Goal: Transaction & Acquisition: Subscribe to service/newsletter

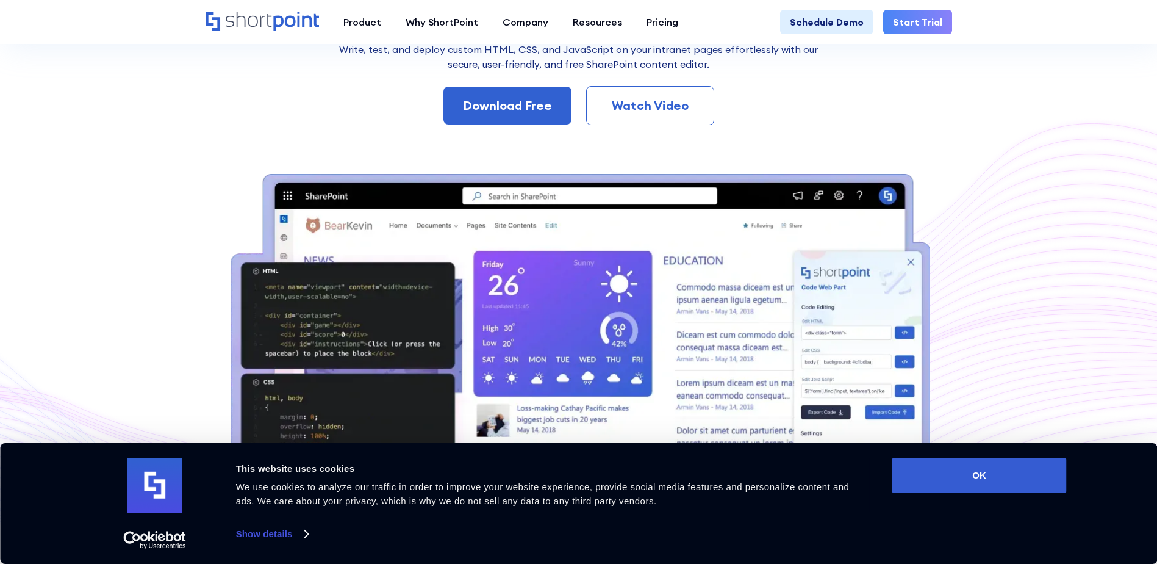
scroll to position [236, 0]
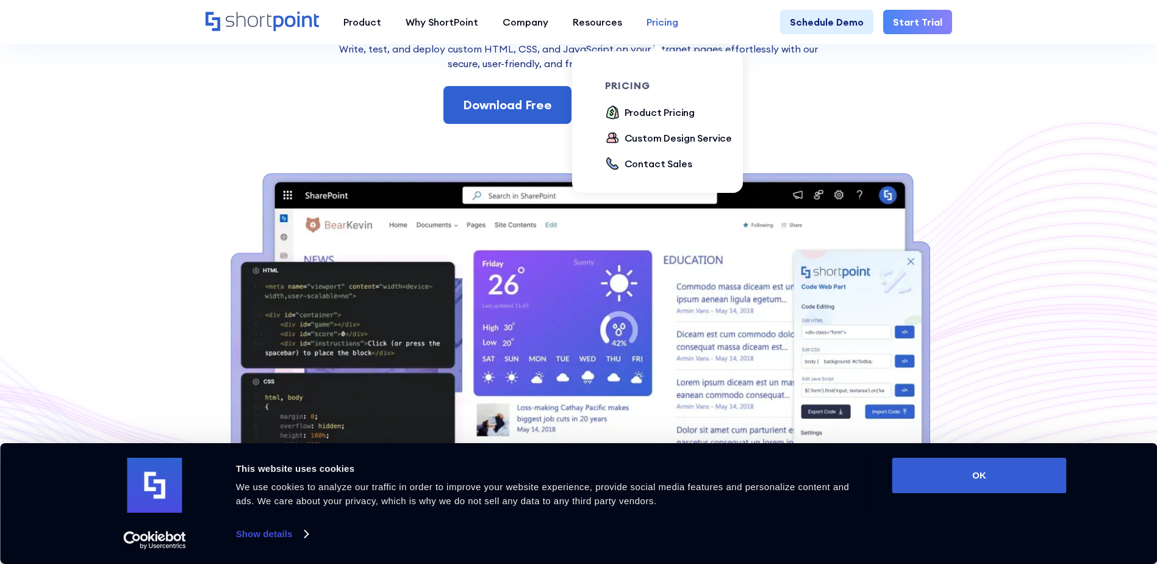
click at [658, 20] on div "Pricing" at bounding box center [663, 22] width 32 height 15
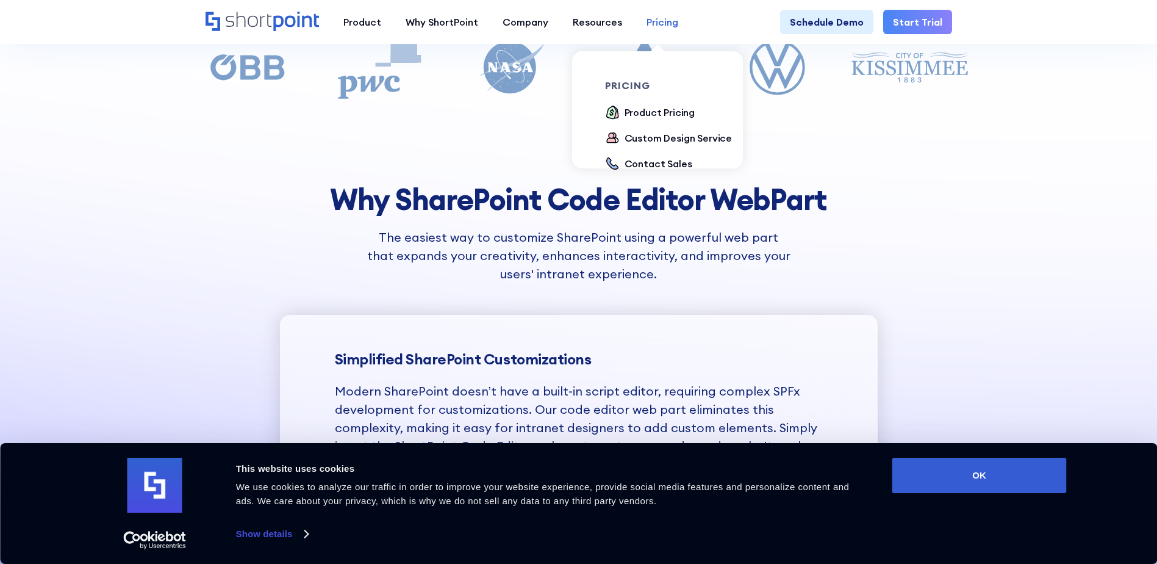
scroll to position [1126, 0]
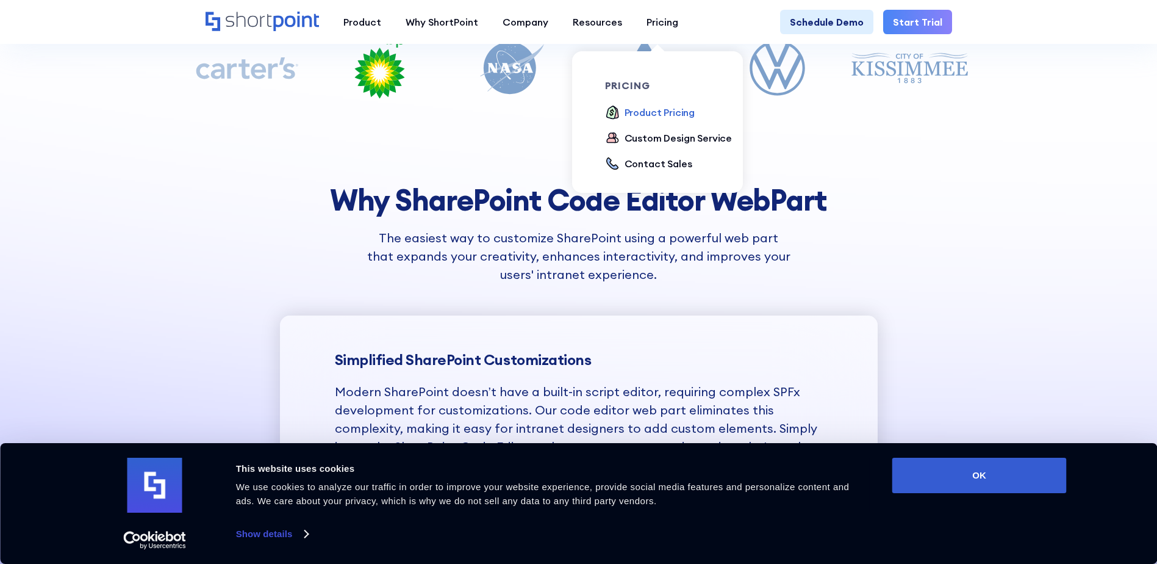
click at [652, 113] on div "Product Pricing" at bounding box center [660, 112] width 71 height 15
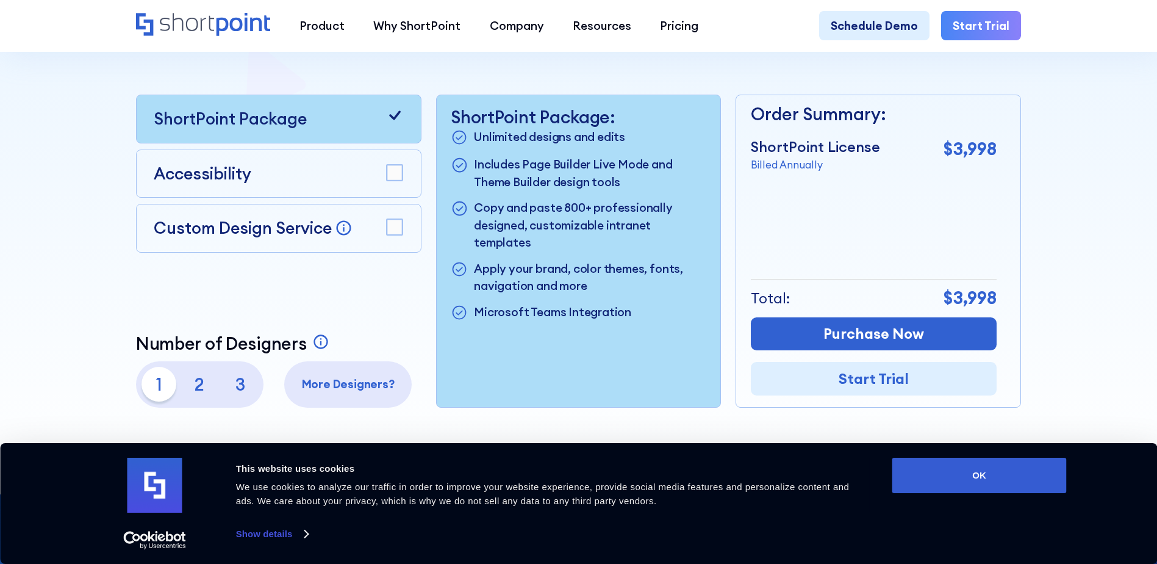
scroll to position [370, 0]
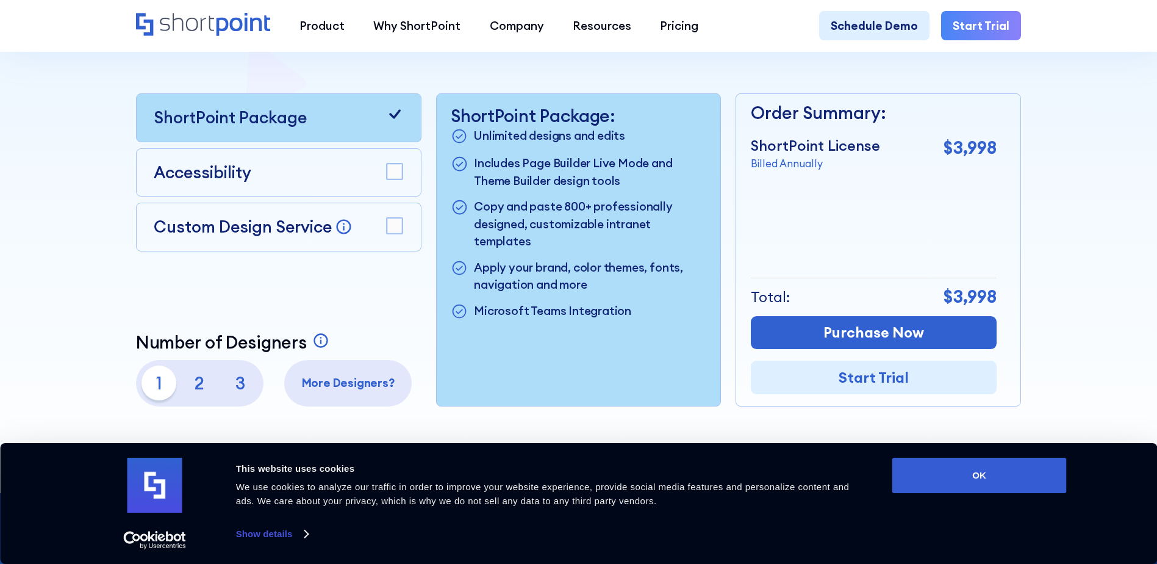
click at [398, 228] on rect at bounding box center [395, 226] width 16 height 16
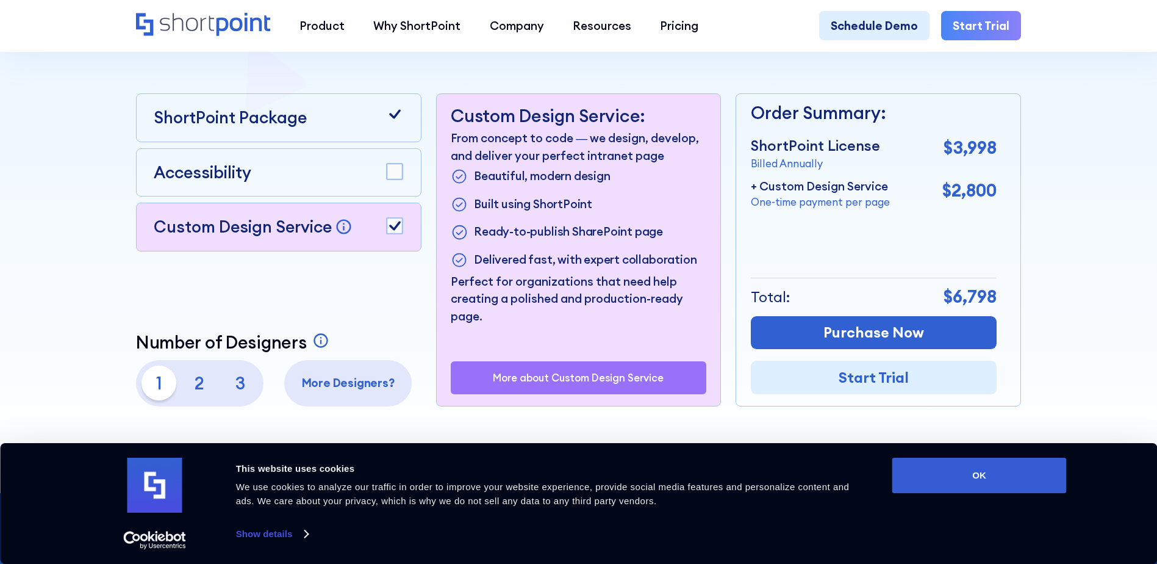
click at [388, 229] on rect at bounding box center [395, 226] width 16 height 16
click at [394, 178] on rect at bounding box center [395, 172] width 16 height 16
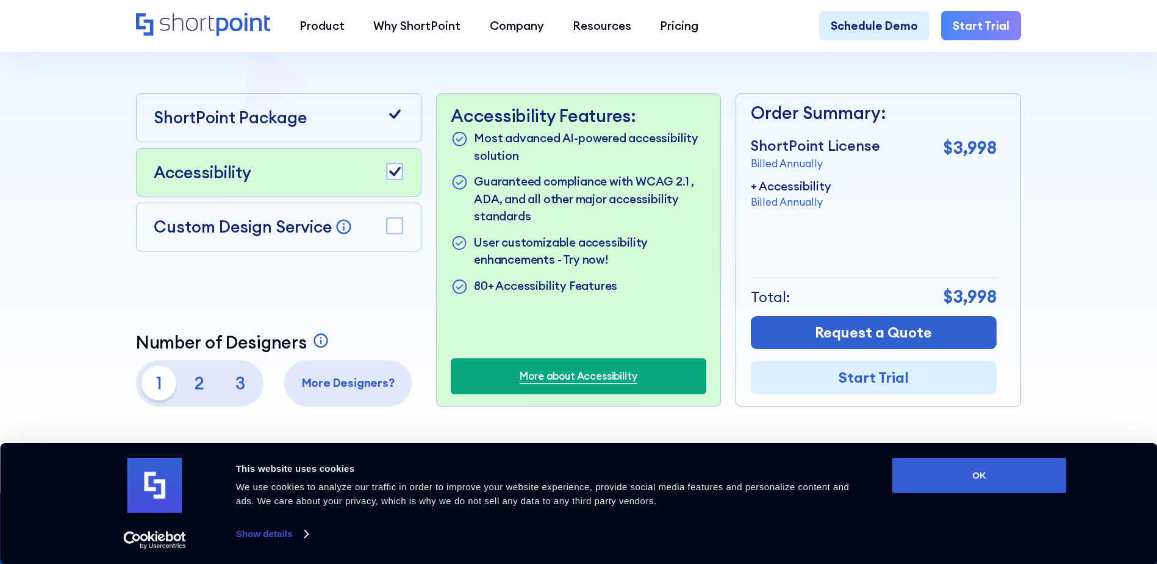
click at [394, 176] on icon at bounding box center [395, 171] width 12 height 9
click at [394, 178] on rect at bounding box center [395, 172] width 16 height 16
click at [394, 176] on icon at bounding box center [395, 171] width 12 height 9
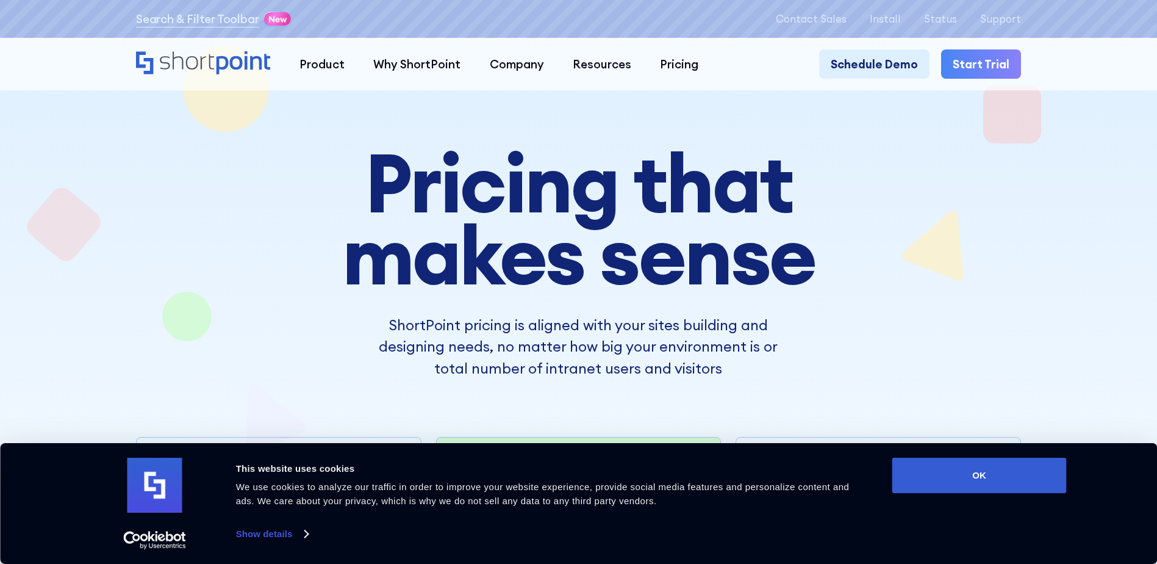
scroll to position [0, 0]
